Goal: Information Seeking & Learning: Learn about a topic

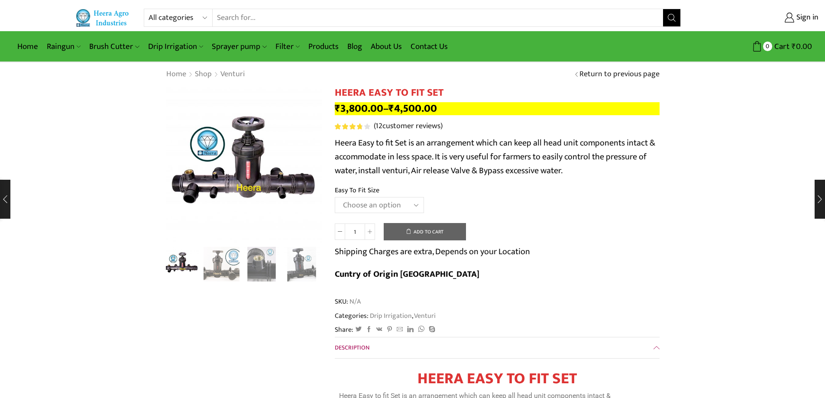
click at [416, 202] on select "Choose an option 2" Easy To Fit 2.5" Easy To Fit 3" Easy To Fit" at bounding box center [379, 205] width 89 height 16
select select "3" Easy To Fit"
click at [335, 197] on select "Choose an option 2" Easy To Fit 2.5" Easy To Fit 3" Easy To Fit" at bounding box center [379, 205] width 89 height 16
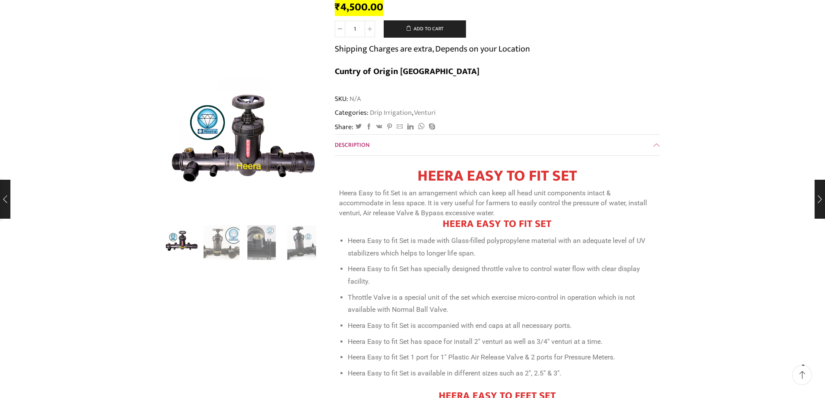
scroll to position [260, 0]
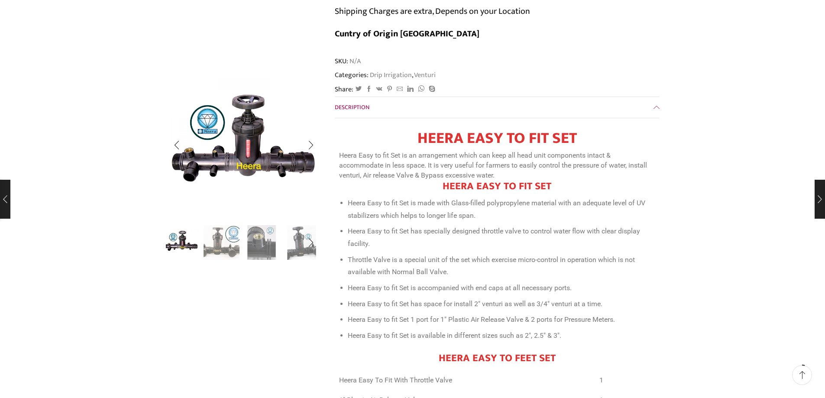
click at [234, 240] on img "2 / 8" at bounding box center [222, 242] width 36 height 36
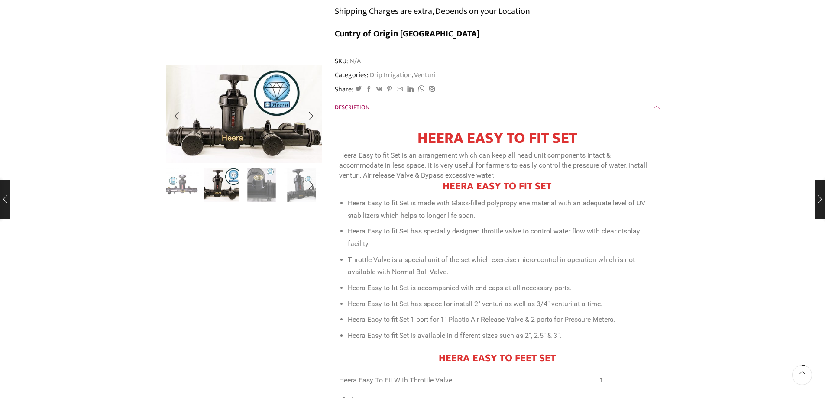
click at [261, 201] on img "3 / 8" at bounding box center [262, 184] width 36 height 36
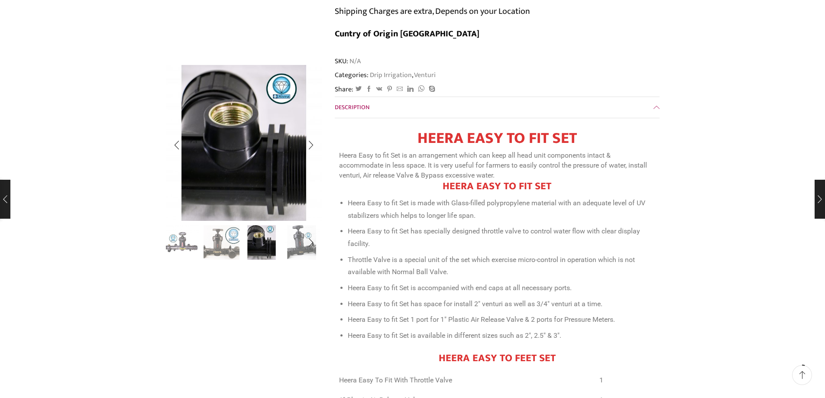
click at [299, 238] on img "4 / 8" at bounding box center [302, 242] width 36 height 36
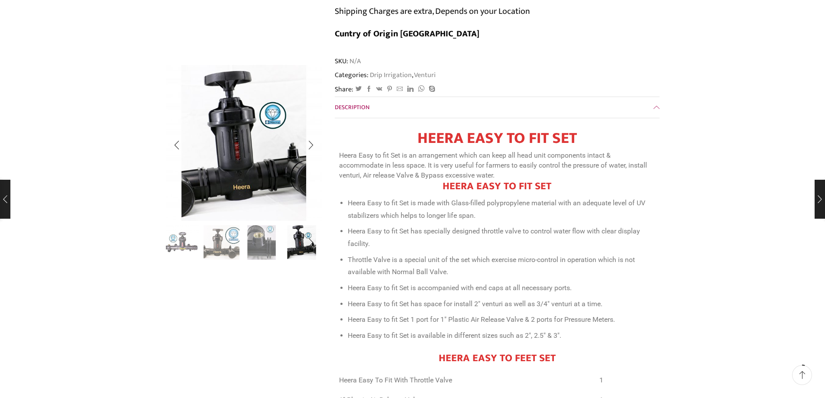
click at [265, 246] on img "3 / 8" at bounding box center [262, 242] width 36 height 36
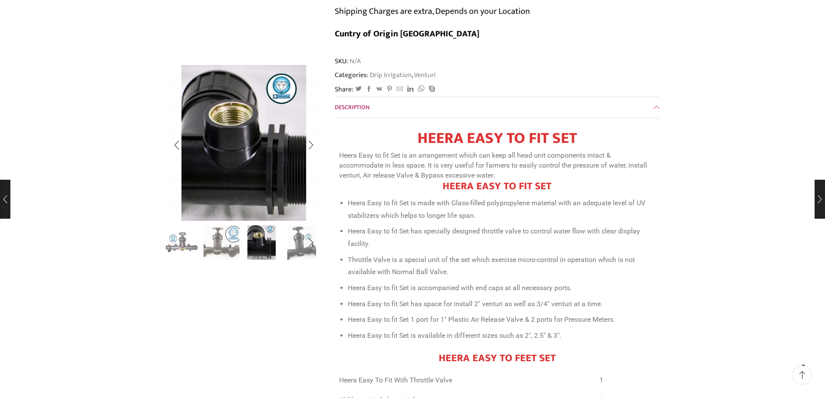
click at [222, 246] on img "2 / 8" at bounding box center [222, 242] width 36 height 36
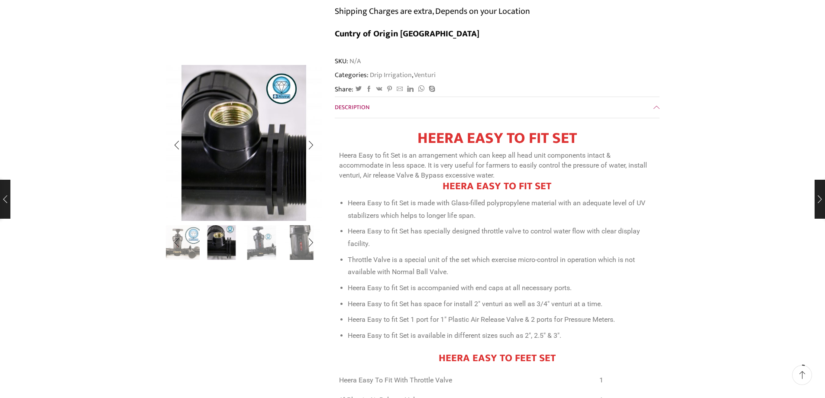
click at [299, 247] on img "5 / 8" at bounding box center [302, 242] width 36 height 36
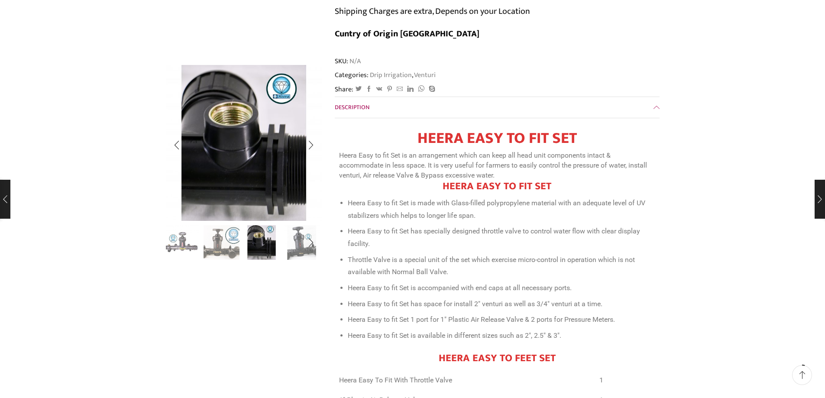
click at [271, 251] on img "3 / 8" at bounding box center [262, 242] width 36 height 36
click at [226, 253] on img "2 / 8" at bounding box center [222, 242] width 36 height 36
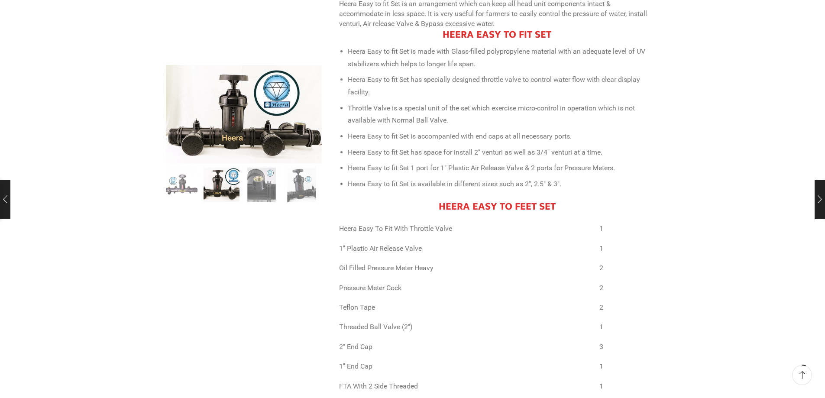
scroll to position [217, 0]
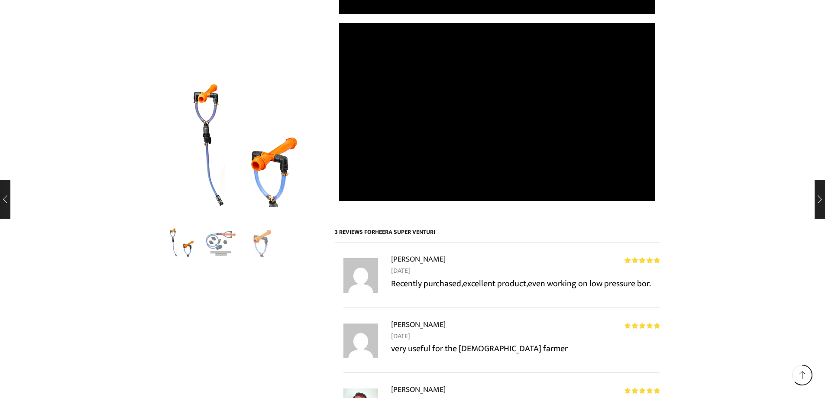
scroll to position [1257, 0]
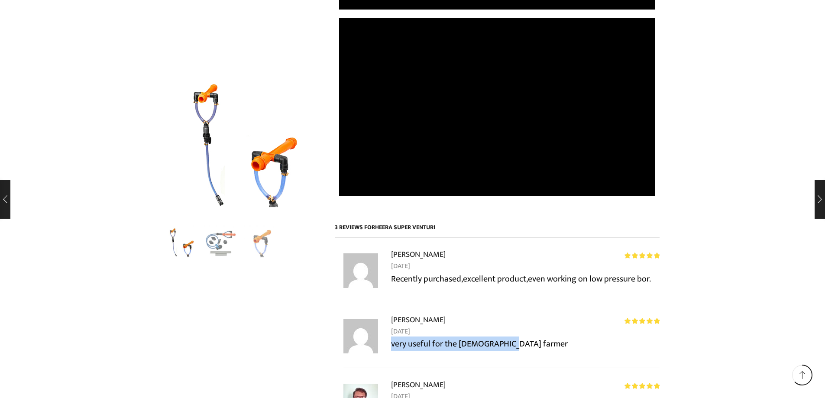
drag, startPoint x: 511, startPoint y: 286, endPoint x: 391, endPoint y: 287, distance: 119.6
click at [391, 337] on p "very useful for the [DEMOGRAPHIC_DATA] farmer" at bounding box center [525, 344] width 269 height 14
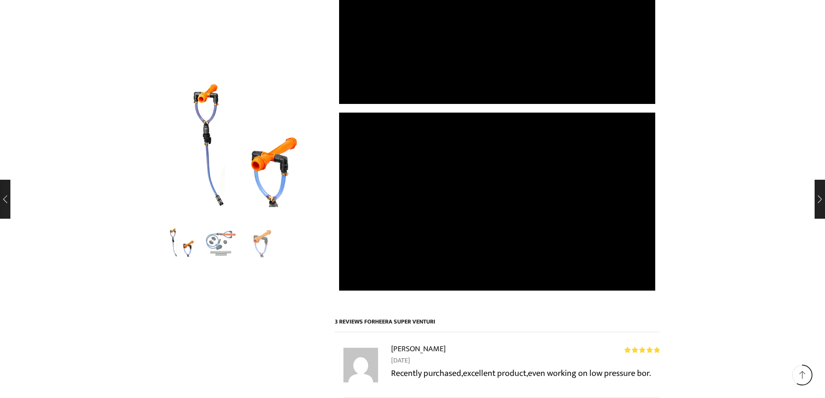
scroll to position [1170, 0]
